Goal: Task Accomplishment & Management: Use online tool/utility

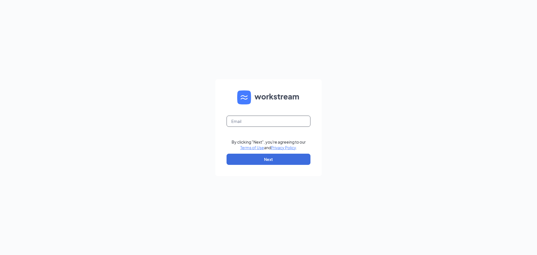
click at [245, 124] on input "text" at bounding box center [269, 121] width 84 height 11
type input "[EMAIL_ADDRESS][DOMAIN_NAME]"
click at [242, 163] on button "Next" at bounding box center [269, 159] width 84 height 11
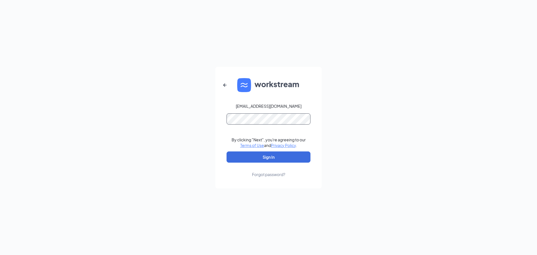
click at [227, 151] on button "Sign In" at bounding box center [269, 156] width 84 height 11
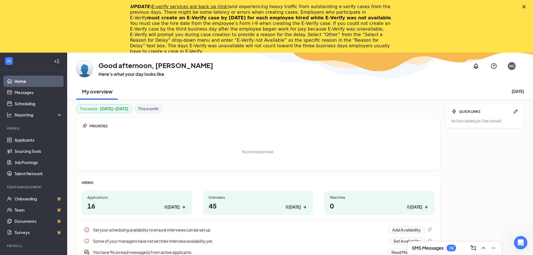
click at [528, 6] on div "Close" at bounding box center [525, 6] width 6 height 3
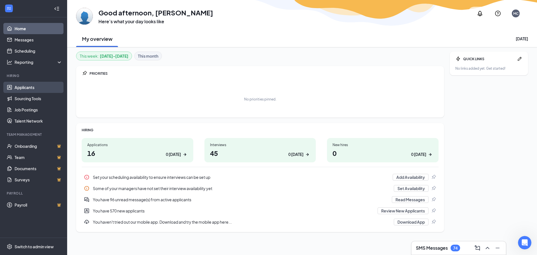
click at [19, 86] on link "Applicants" at bounding box center [39, 87] width 48 height 11
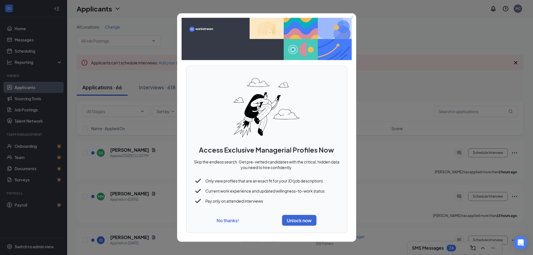
click at [227, 219] on button "No thanks!" at bounding box center [228, 220] width 22 height 6
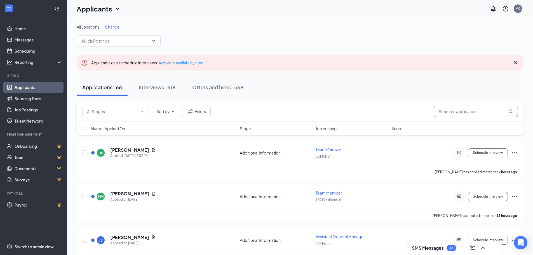
click at [460, 107] on input "text" at bounding box center [476, 111] width 84 height 11
type input "Julianna"
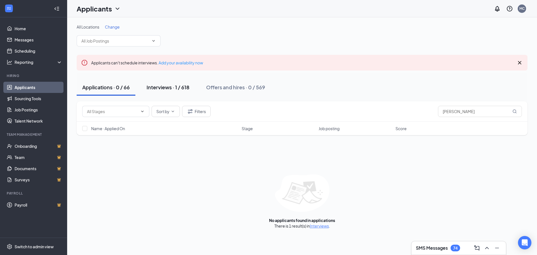
click at [173, 85] on div "Interviews · 1 / 618" at bounding box center [168, 87] width 43 height 7
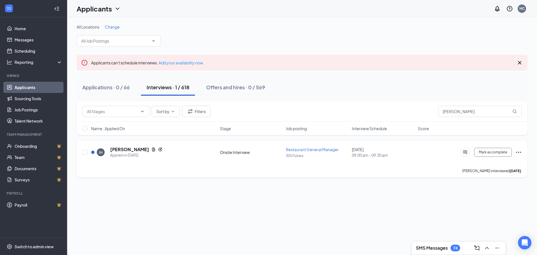
click at [317, 151] on span "Restaurant General Manager" at bounding box center [312, 149] width 53 height 5
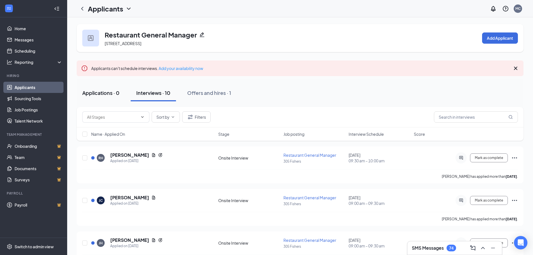
click at [105, 92] on div "Applications · 0" at bounding box center [100, 92] width 37 height 7
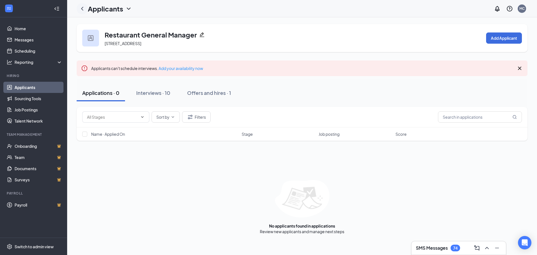
click at [81, 8] on icon "ChevronLeft" at bounding box center [82, 8] width 7 height 7
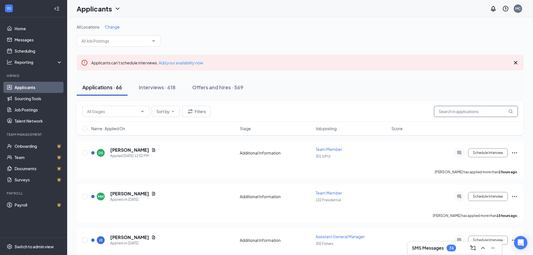
click at [471, 110] on input "text" at bounding box center [476, 111] width 84 height 11
type input "Julianna"
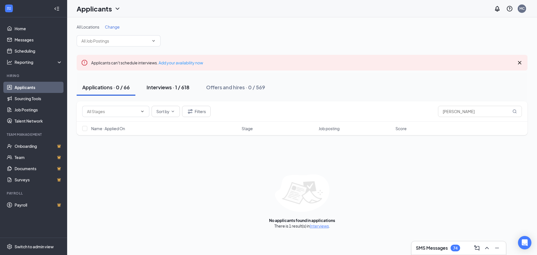
click at [156, 89] on div "Interviews · 1 / 618" at bounding box center [168, 87] width 43 height 7
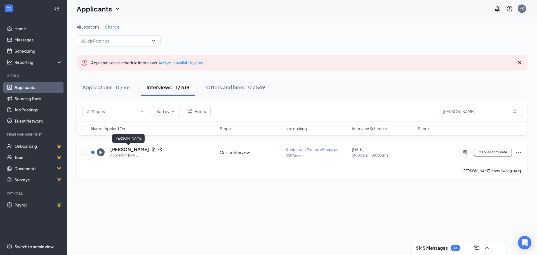
click at [121, 149] on h5 "Julianna Harris" at bounding box center [129, 149] width 39 height 6
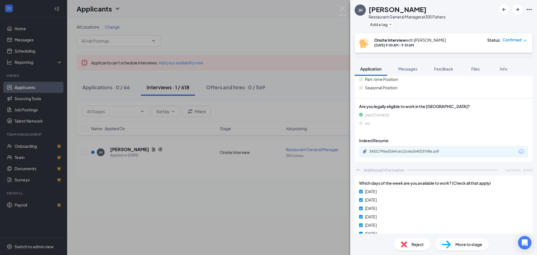
scroll to position [93, 0]
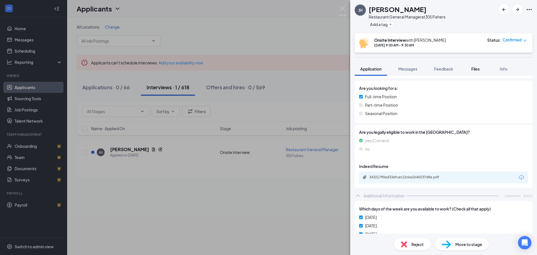
click at [474, 69] on span "Files" at bounding box center [475, 68] width 8 height 5
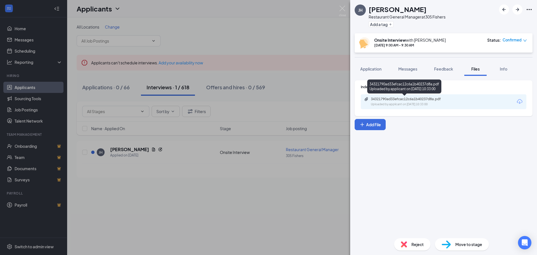
click at [403, 101] on div "34321790ad33efcac12c6a1b40237d8a.pdf" at bounding box center [410, 99] width 78 height 4
click at [263, 220] on div "JH Julianna Harris Restaurant General Manager at 305 Fishers Add a tag Onsite I…" at bounding box center [268, 127] width 537 height 255
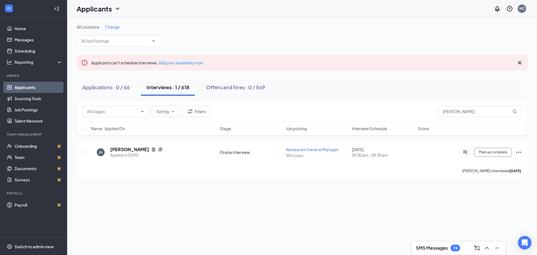
click at [435, 249] on h3 "SMS Messages" at bounding box center [432, 248] width 32 height 6
